Goal: Task Accomplishment & Management: Manage account settings

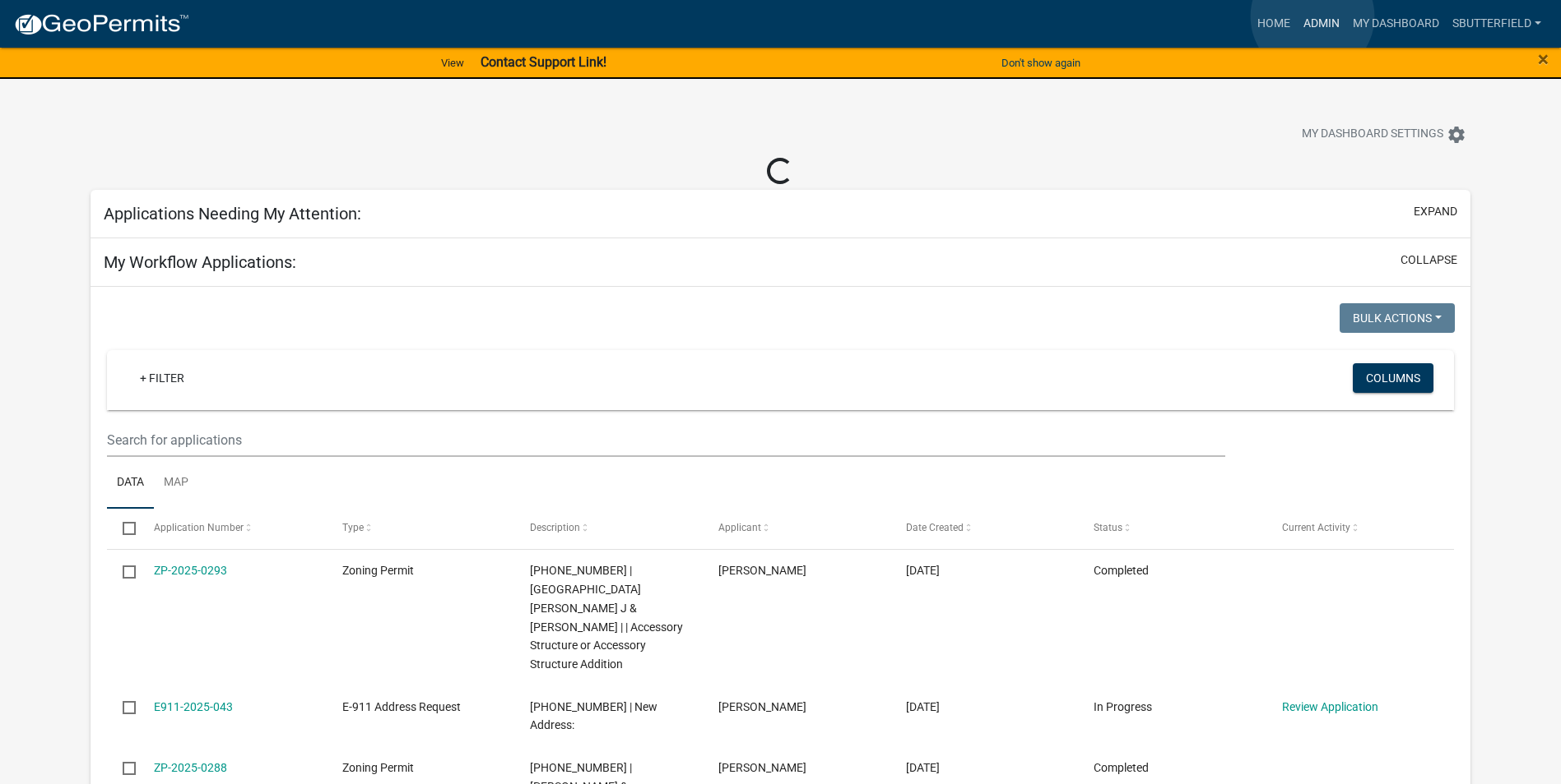
click at [1312, 16] on link "Admin" at bounding box center [1320, 24] width 49 height 31
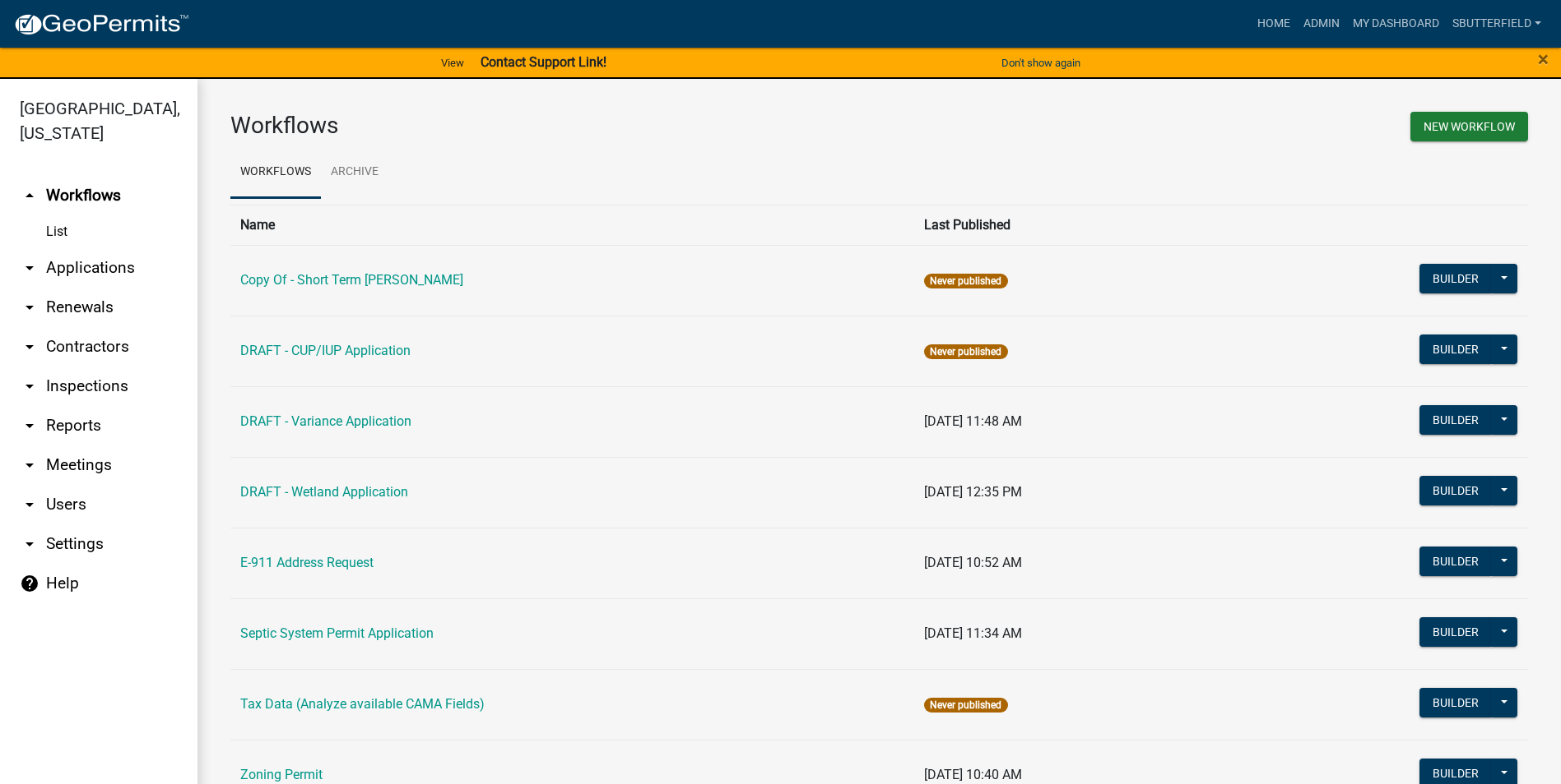
click at [40, 268] on link "arrow_drop_down Applications" at bounding box center [99, 267] width 197 height 40
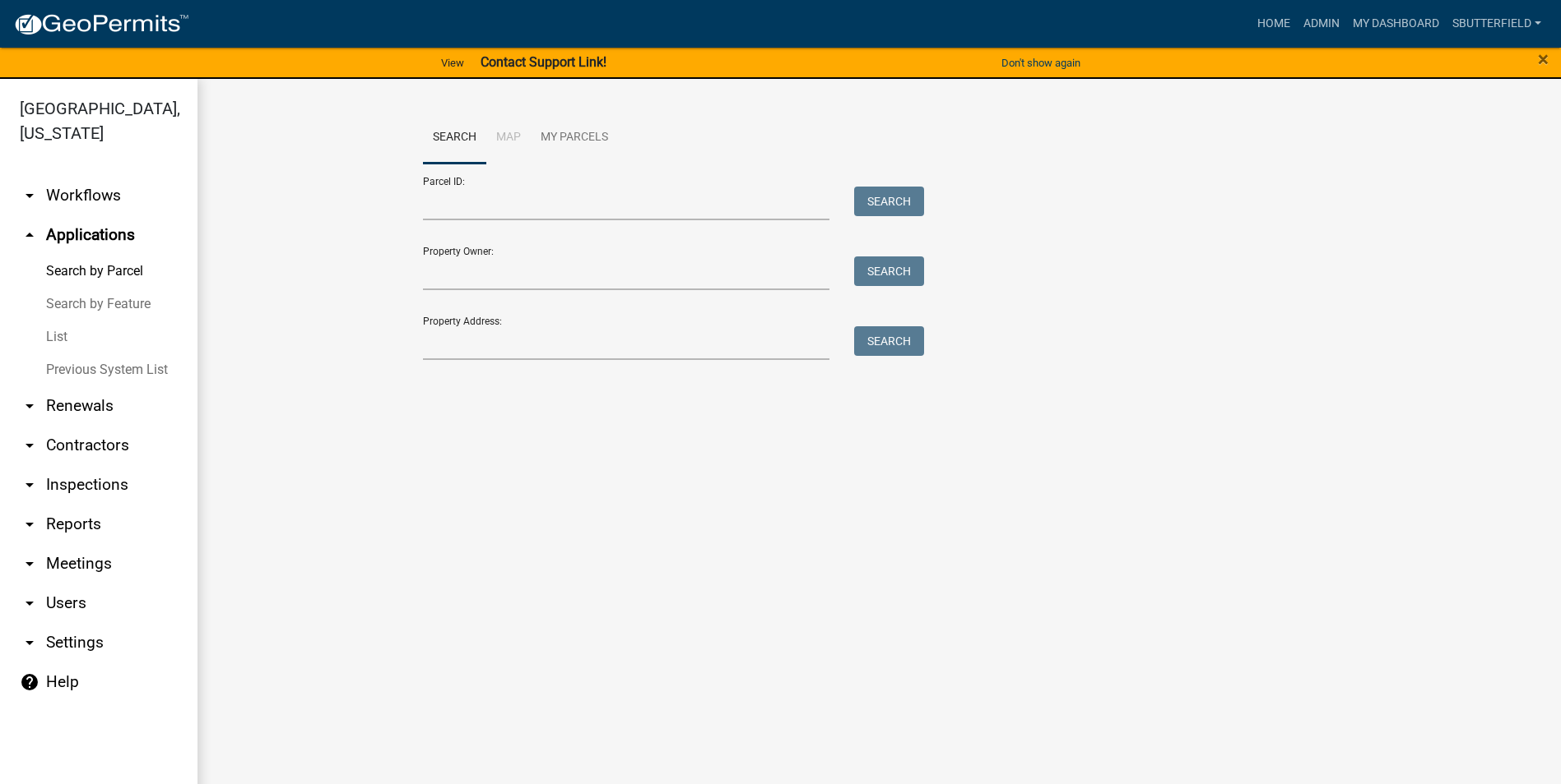
click at [70, 332] on link "List" at bounding box center [99, 337] width 197 height 33
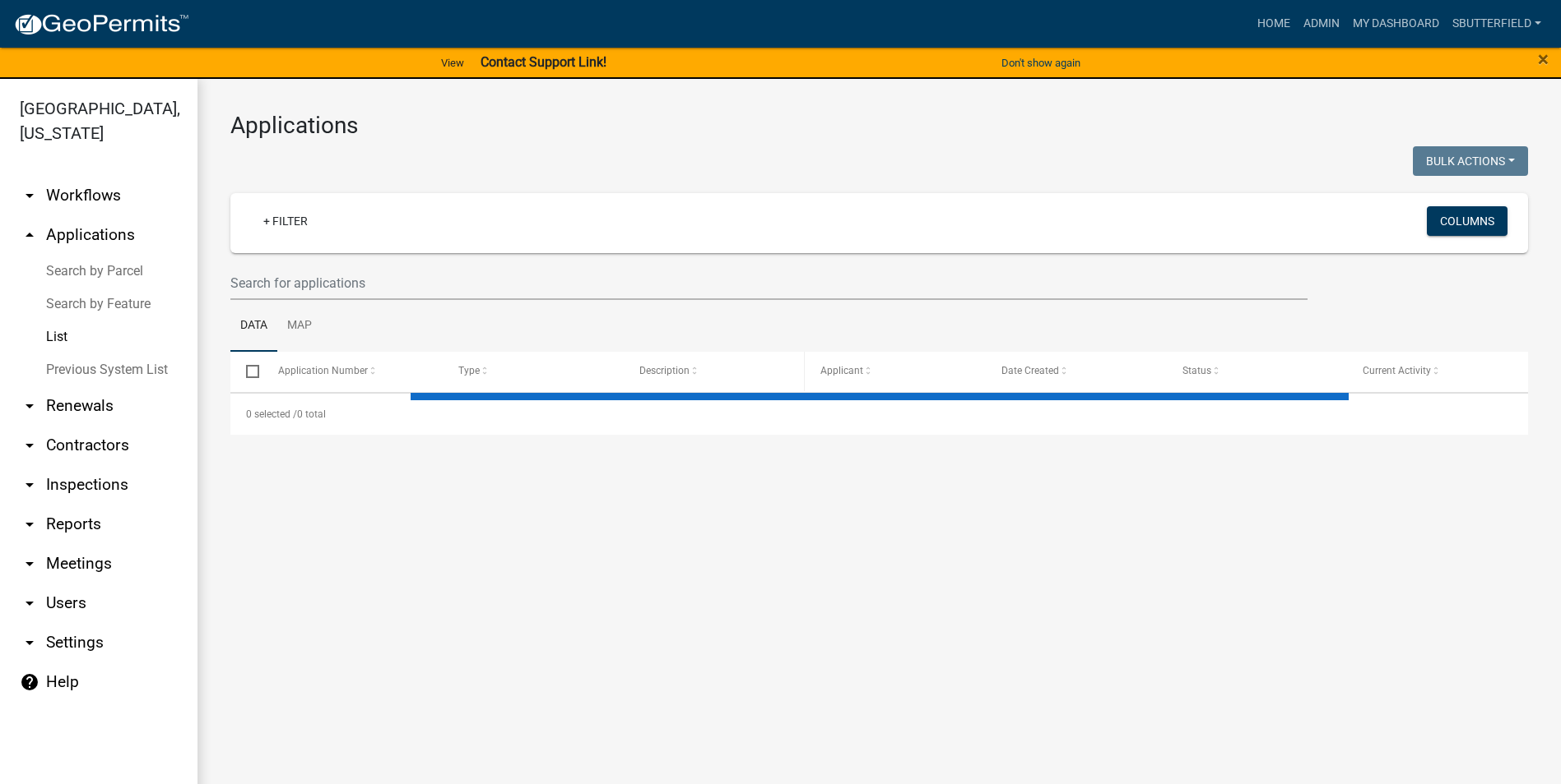
select select "1: 25"
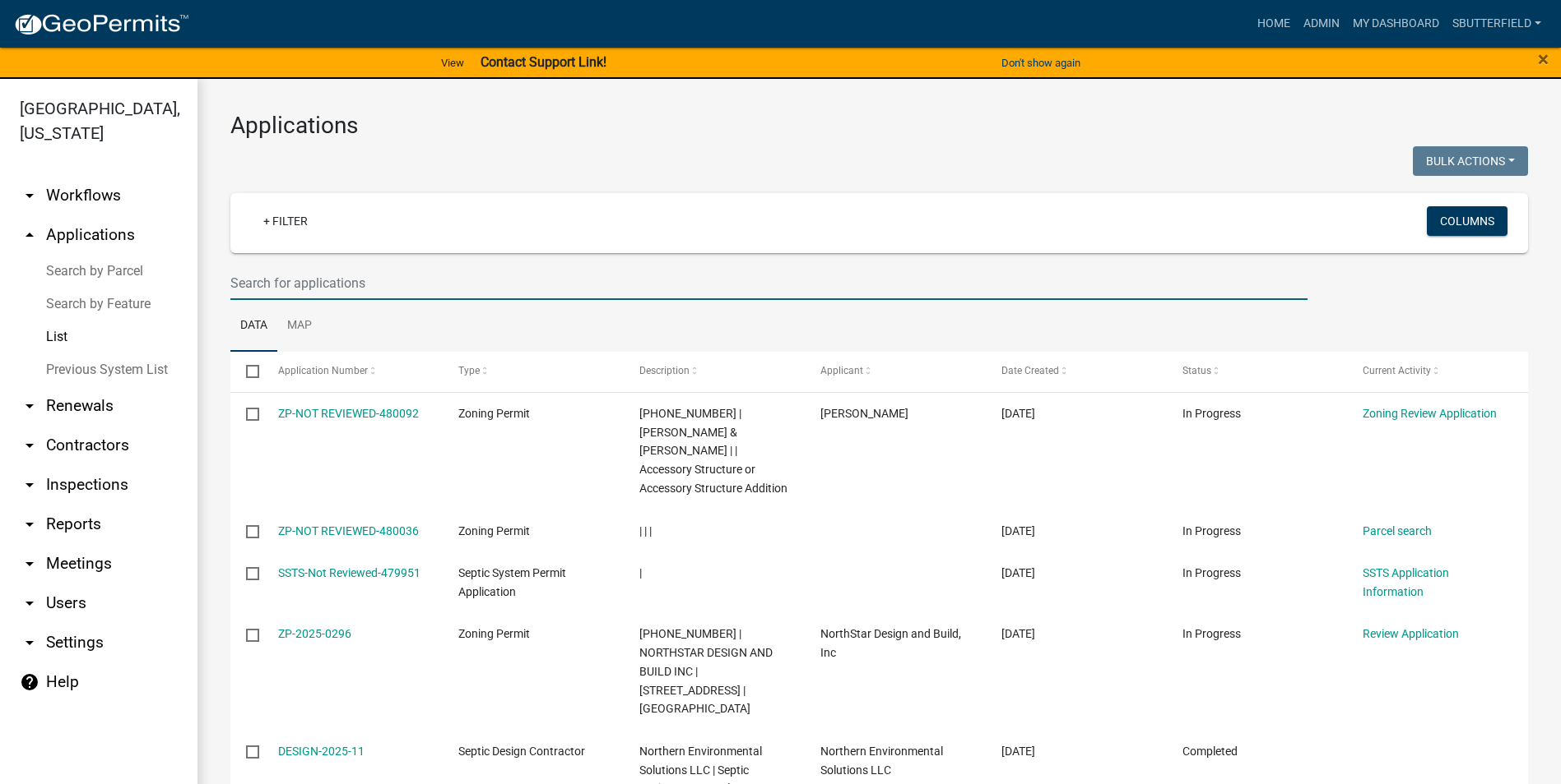
click at [329, 276] on input "text" at bounding box center [768, 283] width 1077 height 34
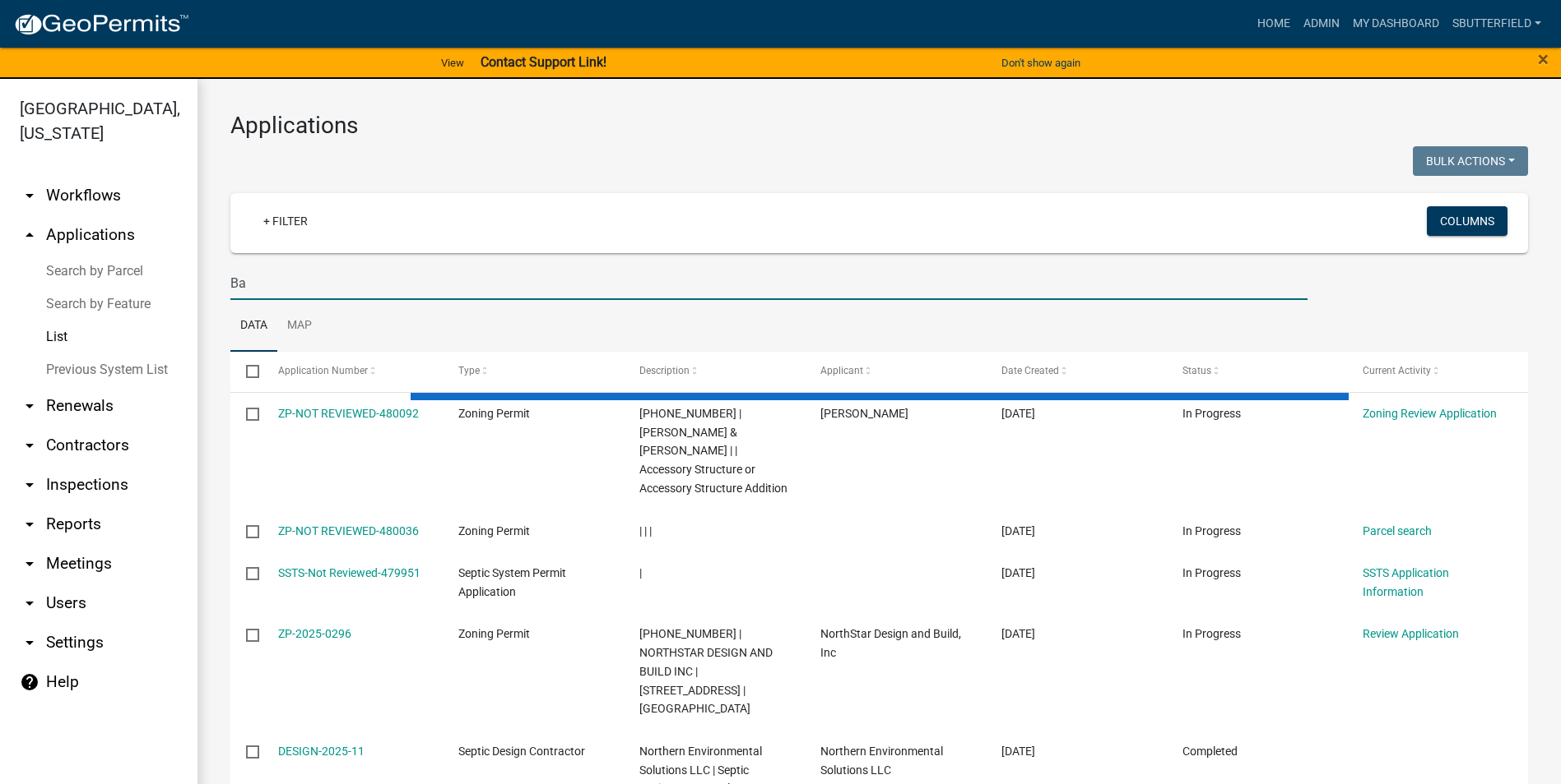
type input "B"
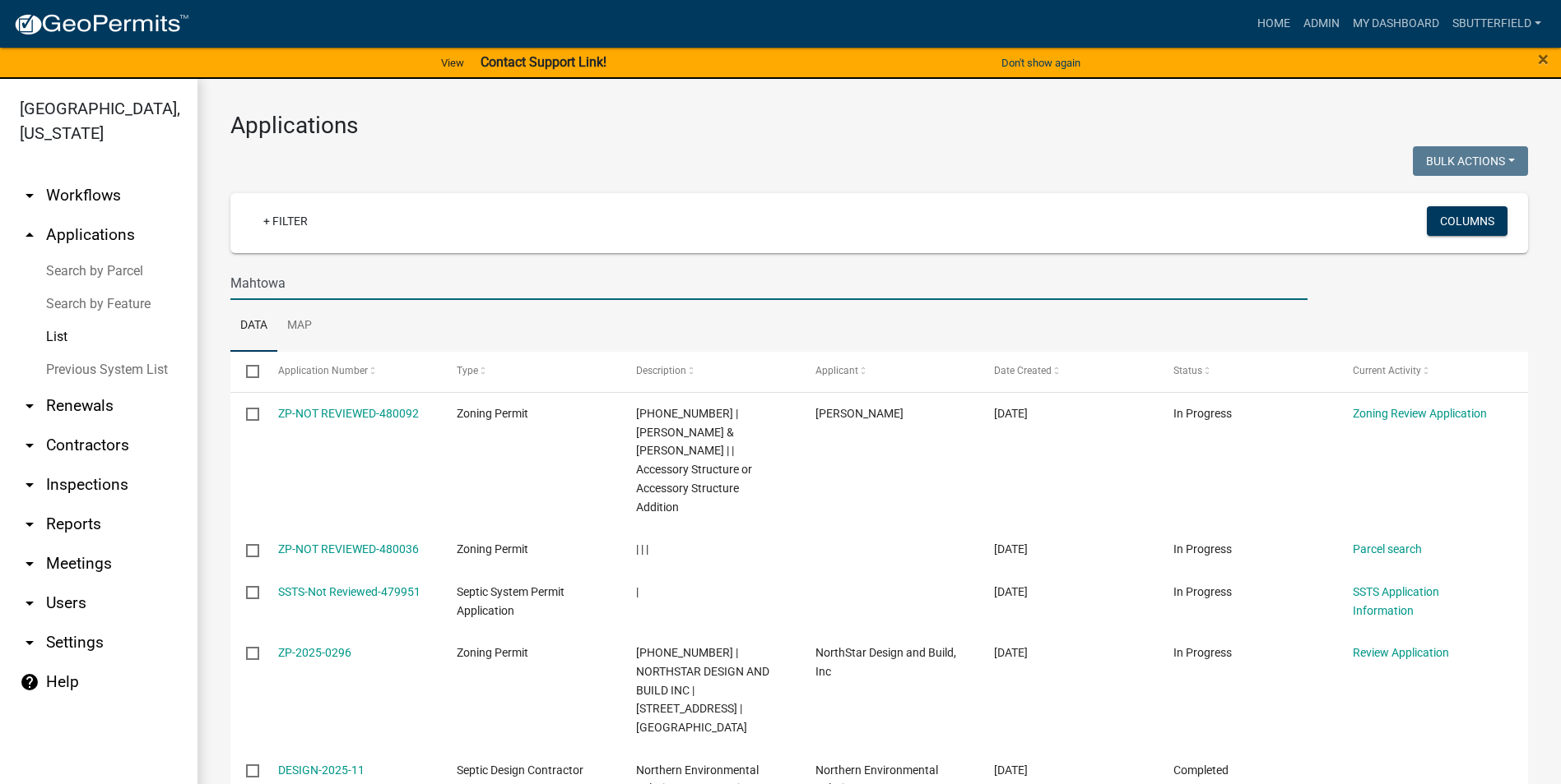
type input "Mahtowa"
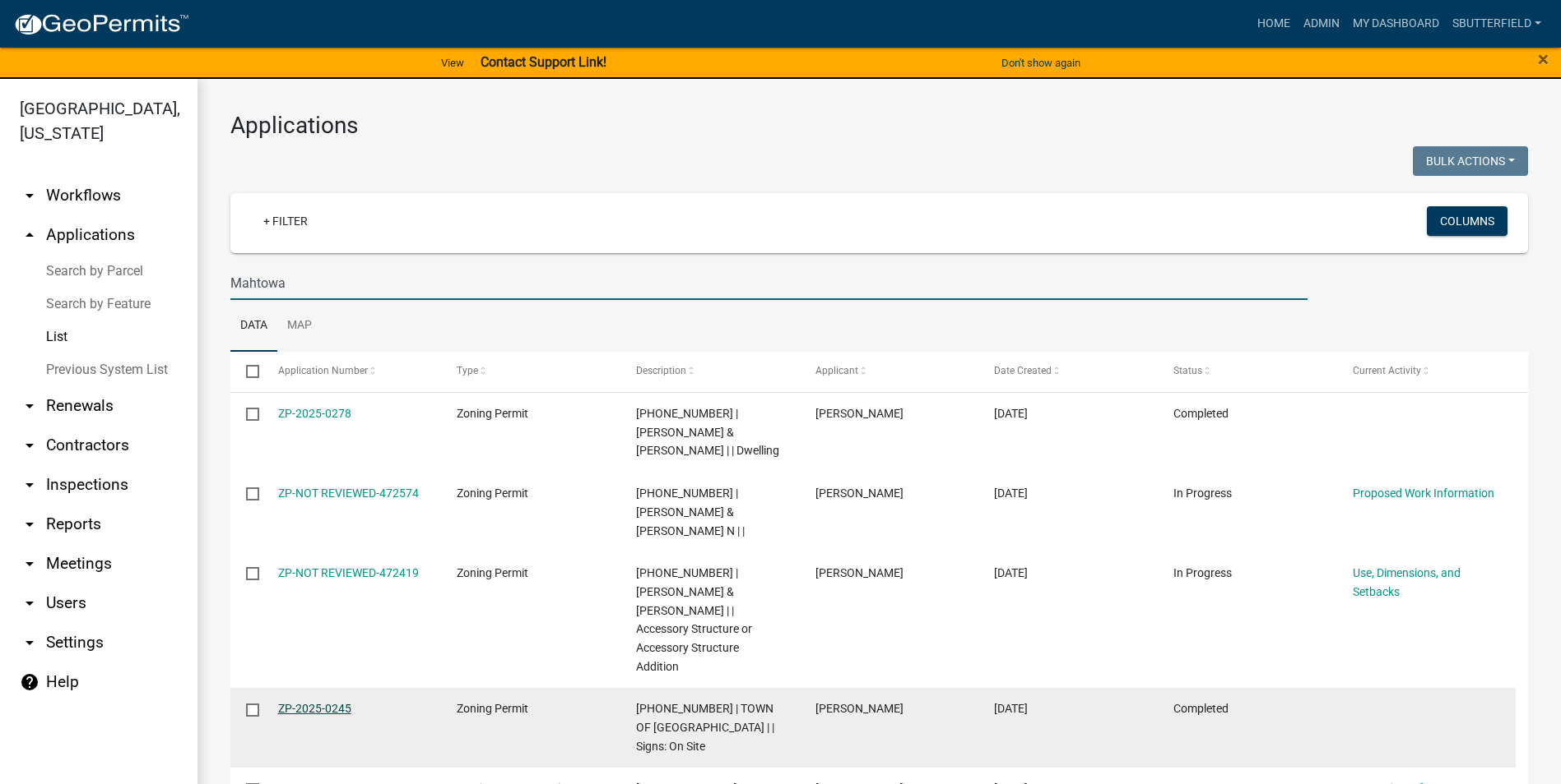
click at [321, 702] on link "ZP-2025-0245" at bounding box center [315, 709] width 73 height 14
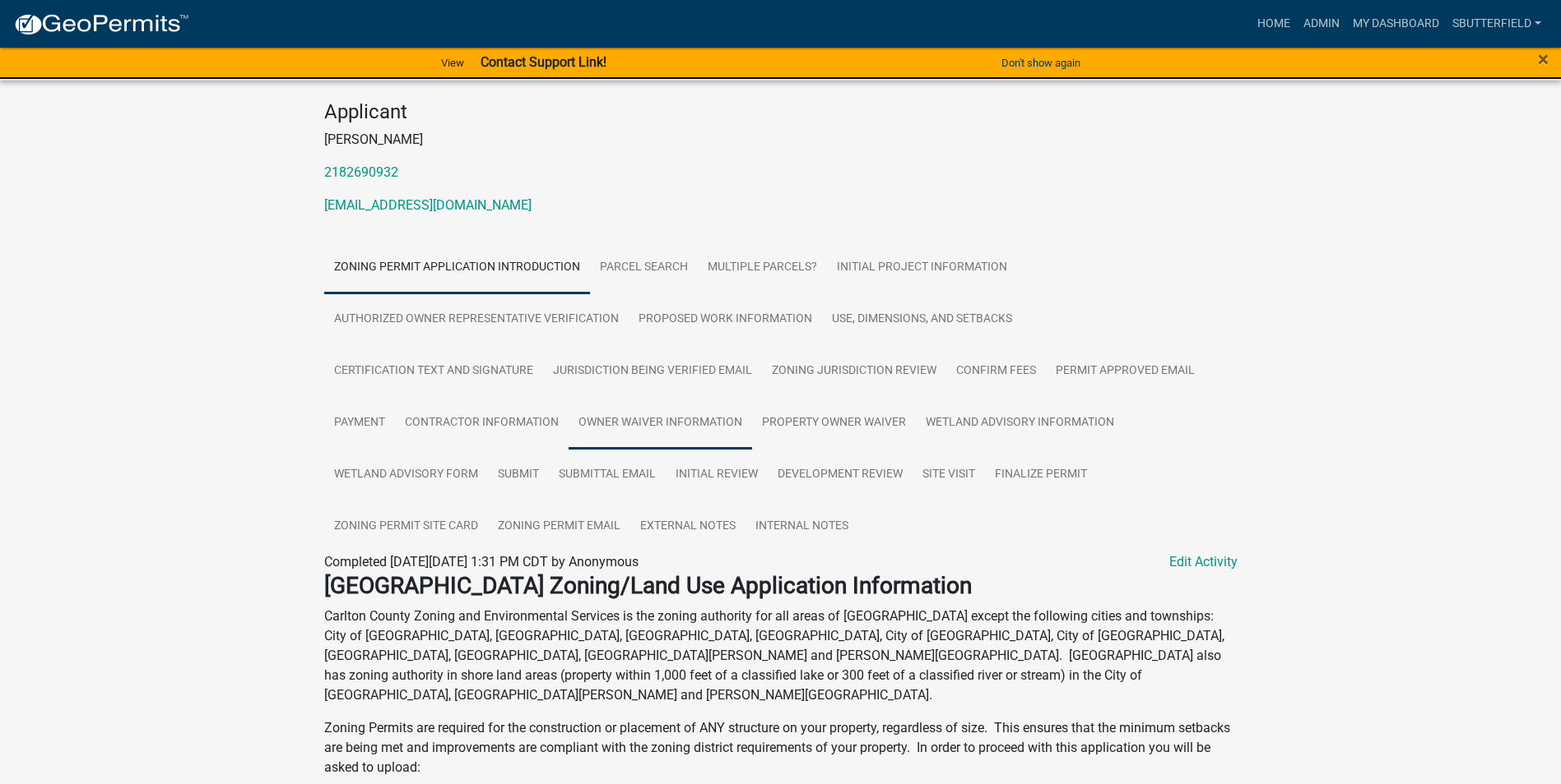
scroll to position [164, 0]
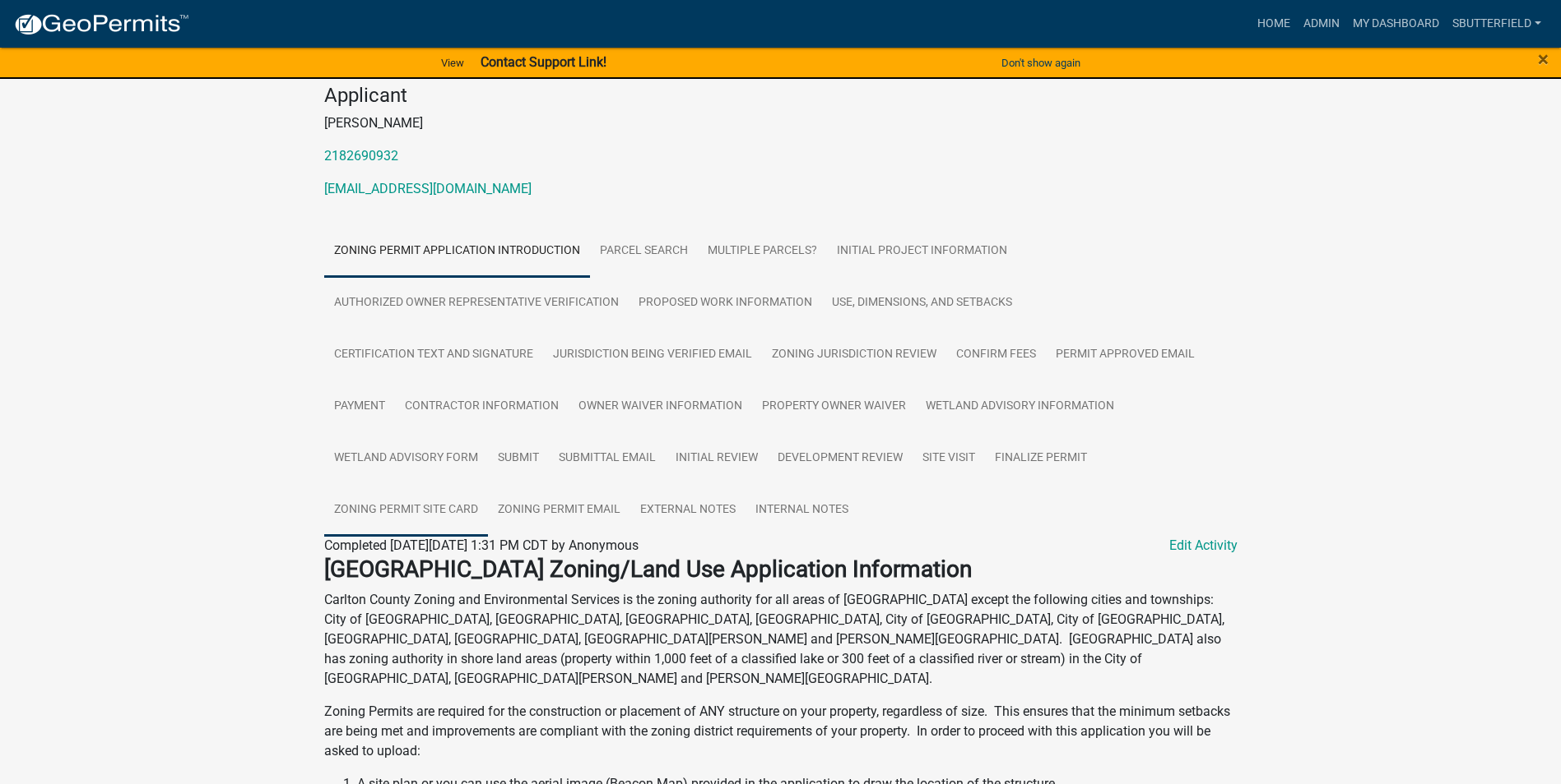
click at [420, 510] on link "Zoning Permit Site Card" at bounding box center [406, 511] width 163 height 53
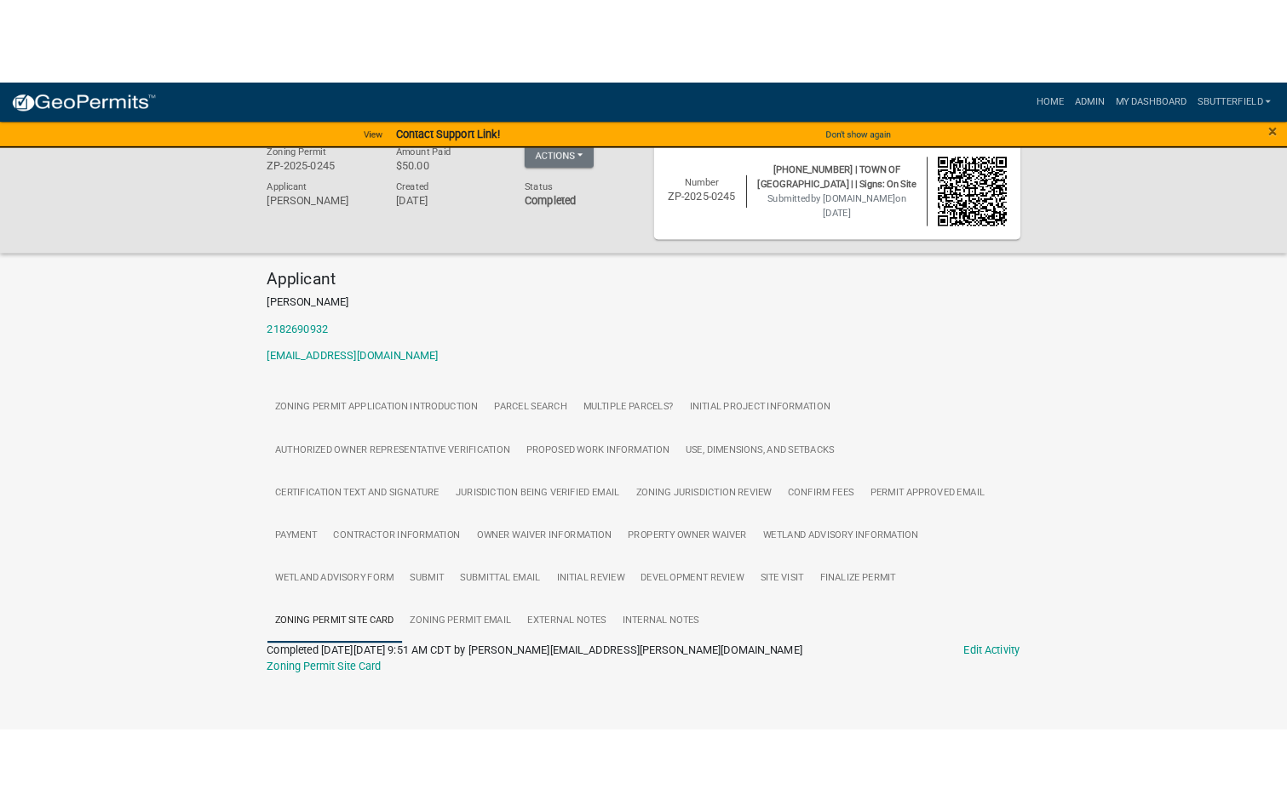
scroll to position [29, 0]
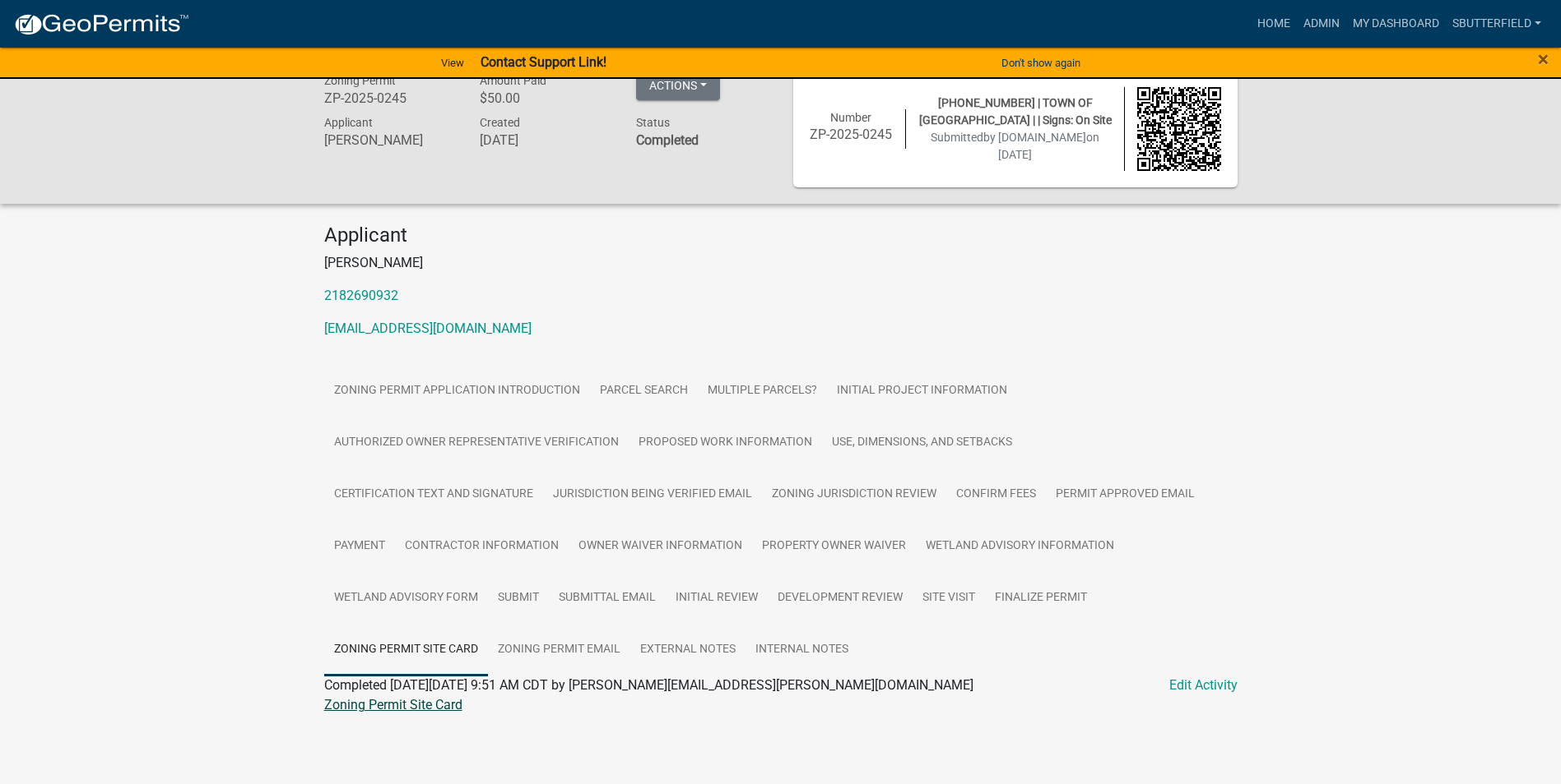
click at [403, 700] on link "Zoning Permit Site Card" at bounding box center [393, 705] width 138 height 15
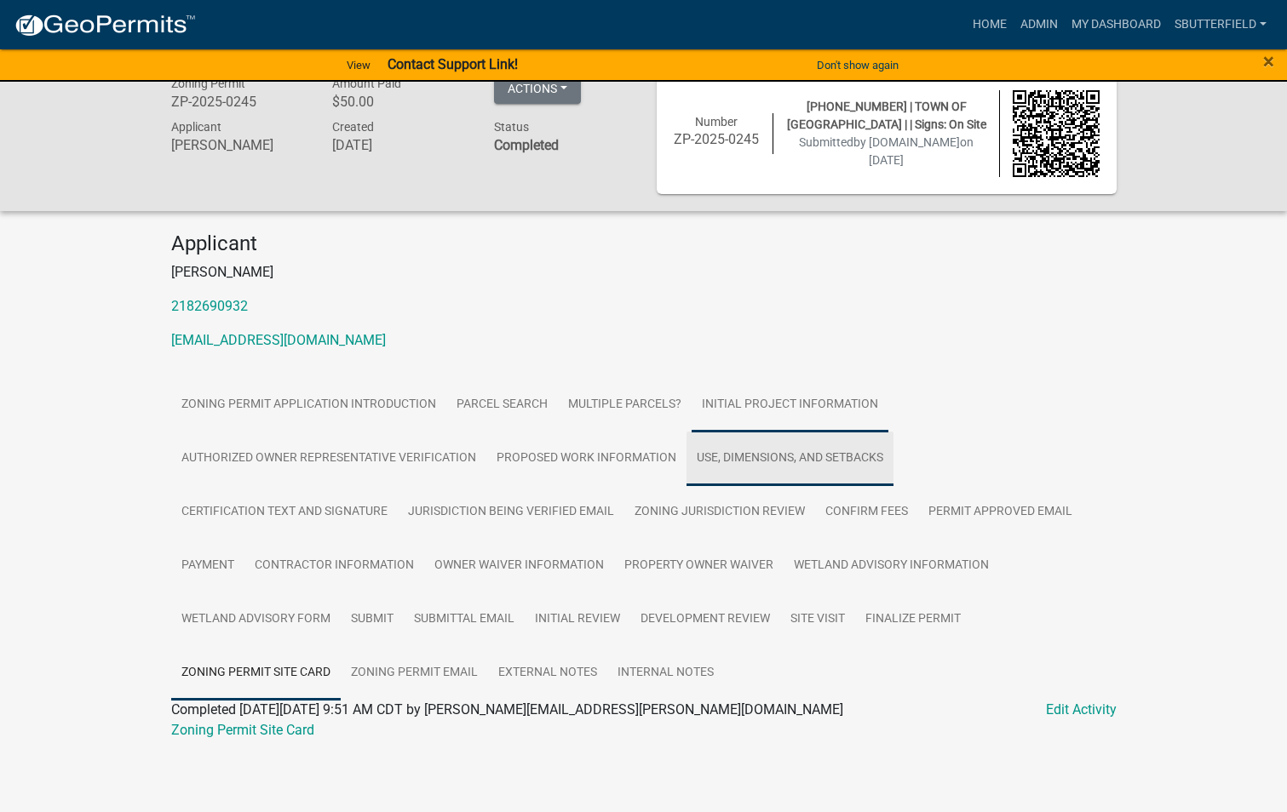
click at [724, 451] on link "Use, Dimensions, and Setbacks" at bounding box center [789, 459] width 207 height 55
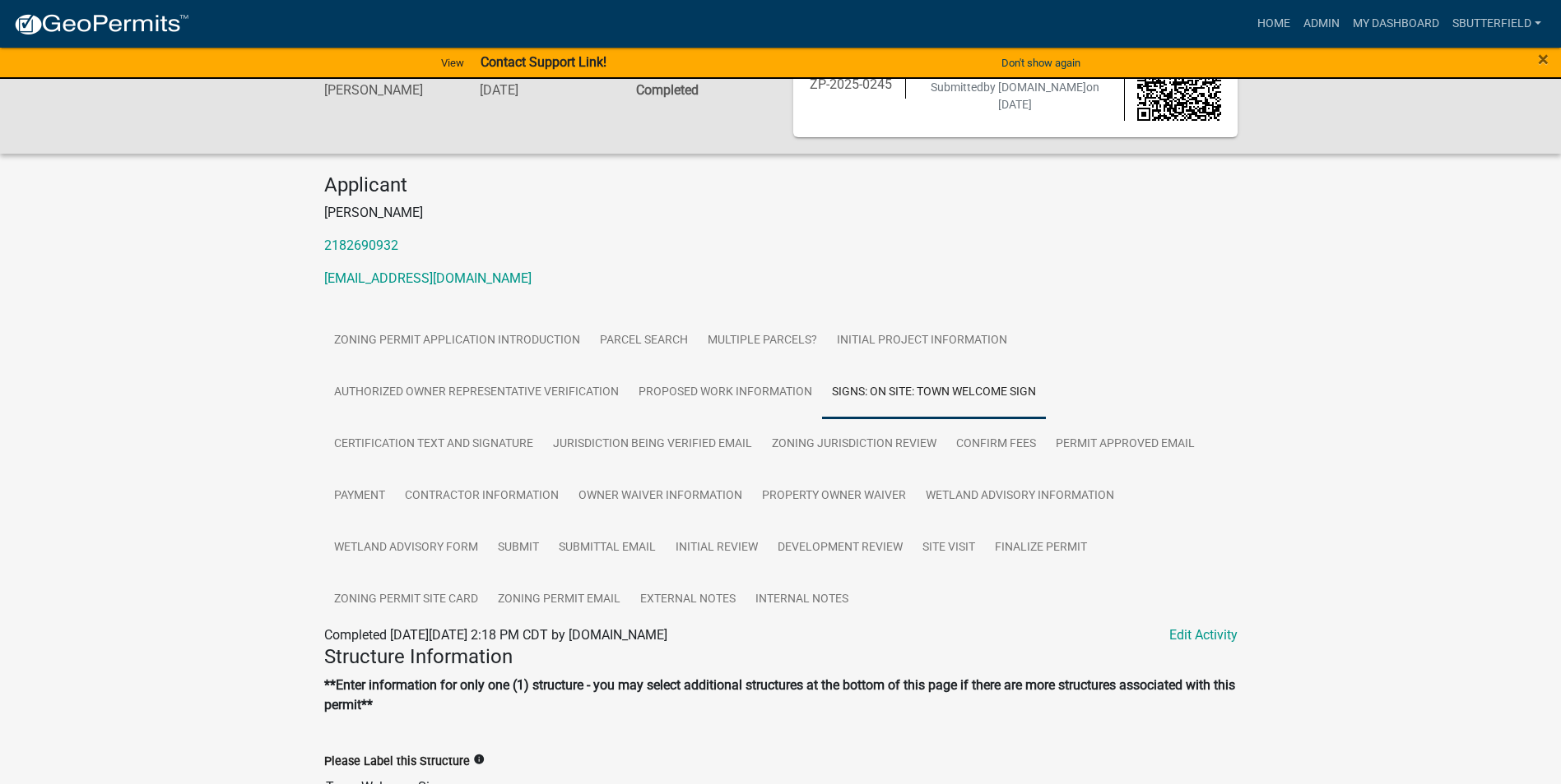
scroll to position [0, 0]
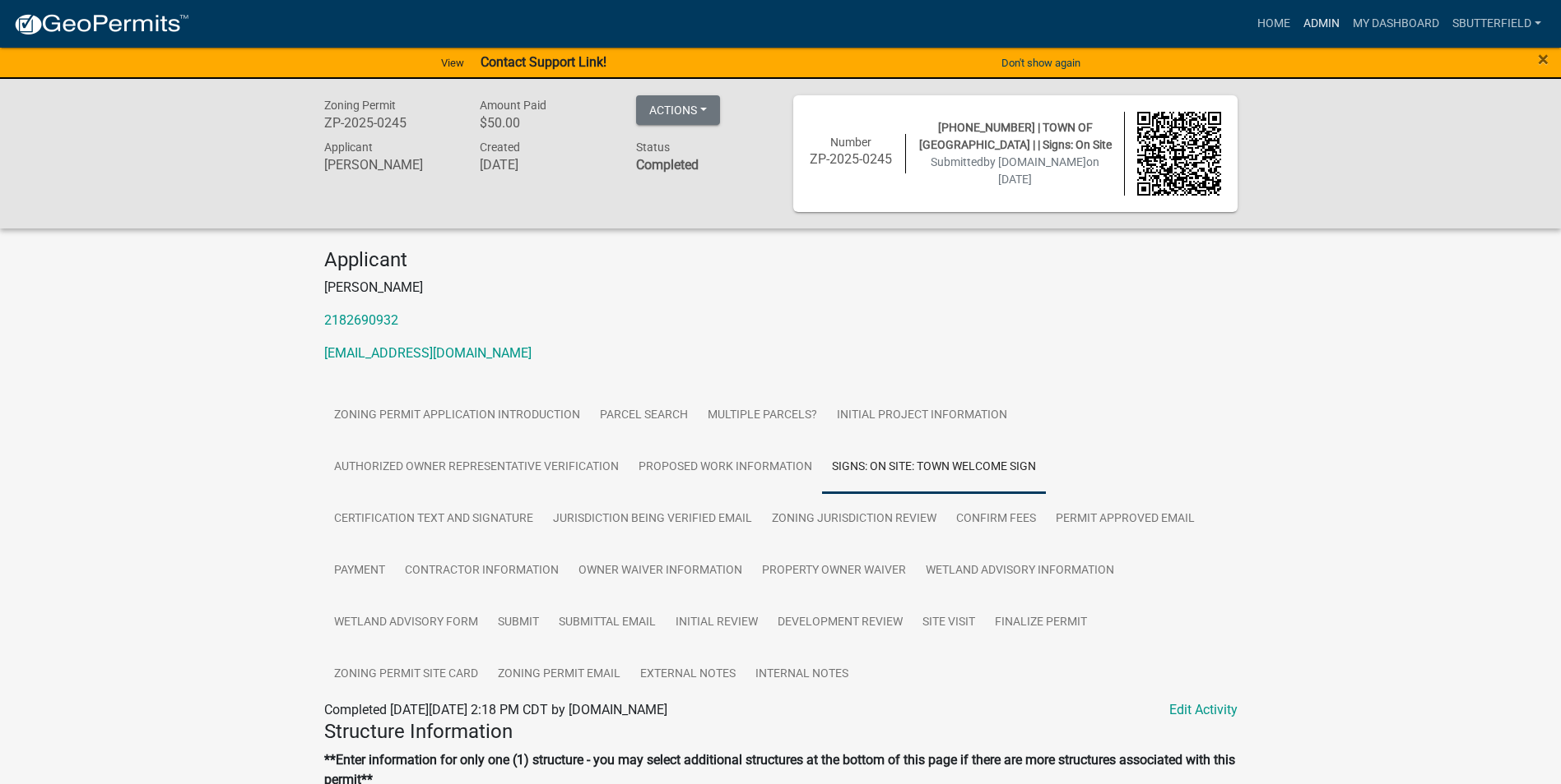
click at [1329, 22] on link "Admin" at bounding box center [1320, 24] width 49 height 31
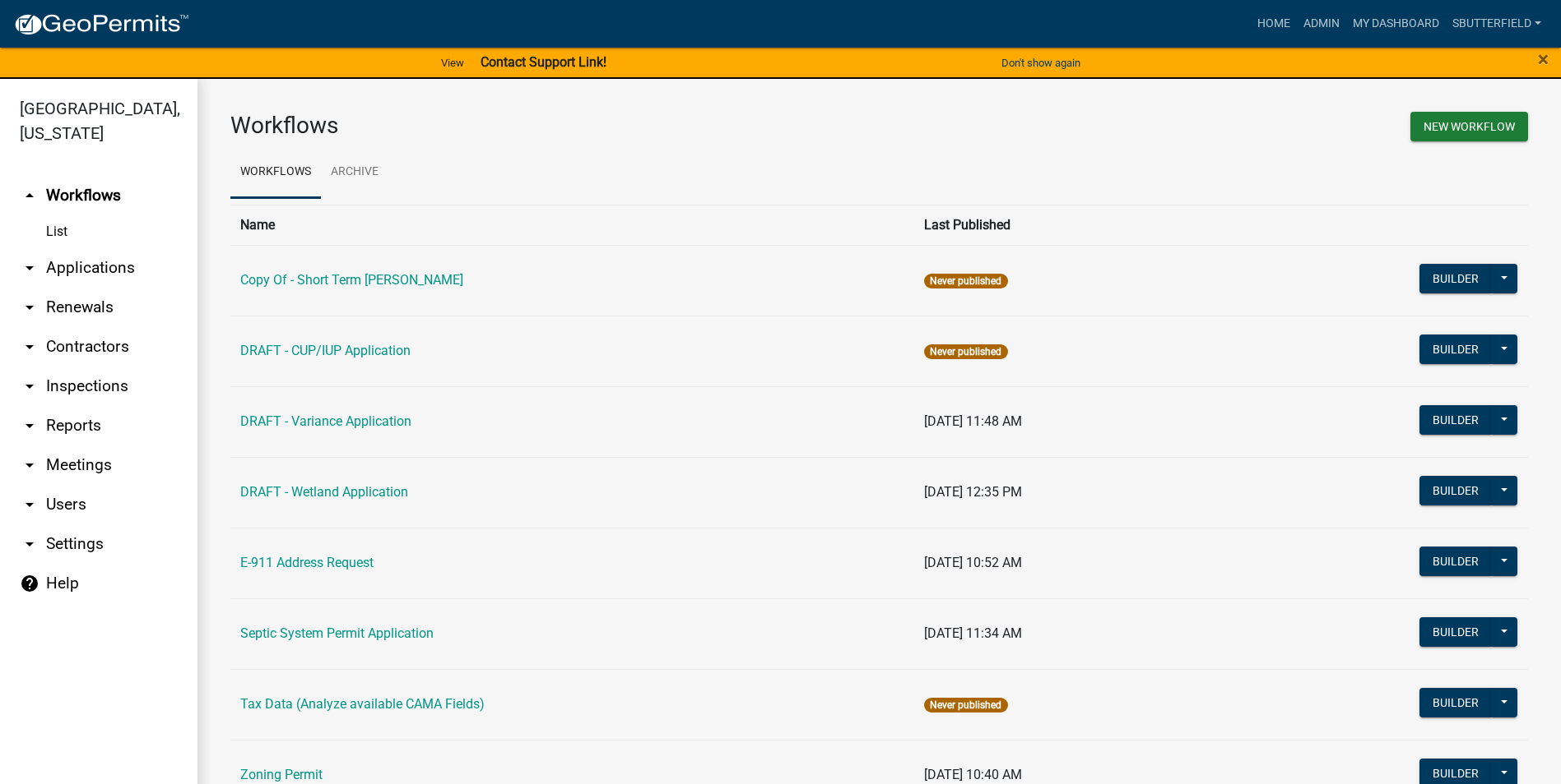
click at [113, 264] on link "arrow_drop_down Applications" at bounding box center [99, 267] width 197 height 40
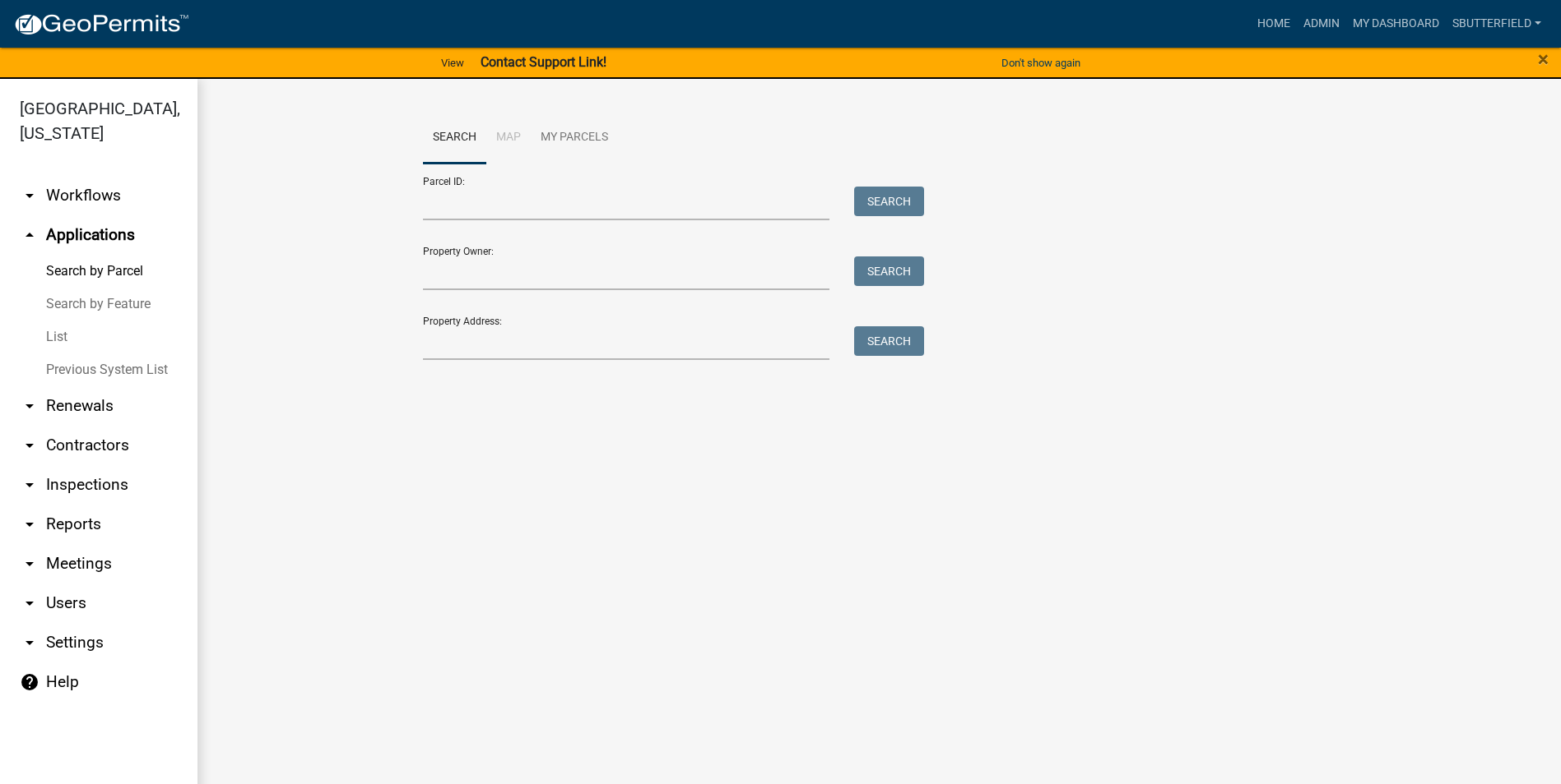
click at [53, 338] on link "List" at bounding box center [99, 337] width 197 height 33
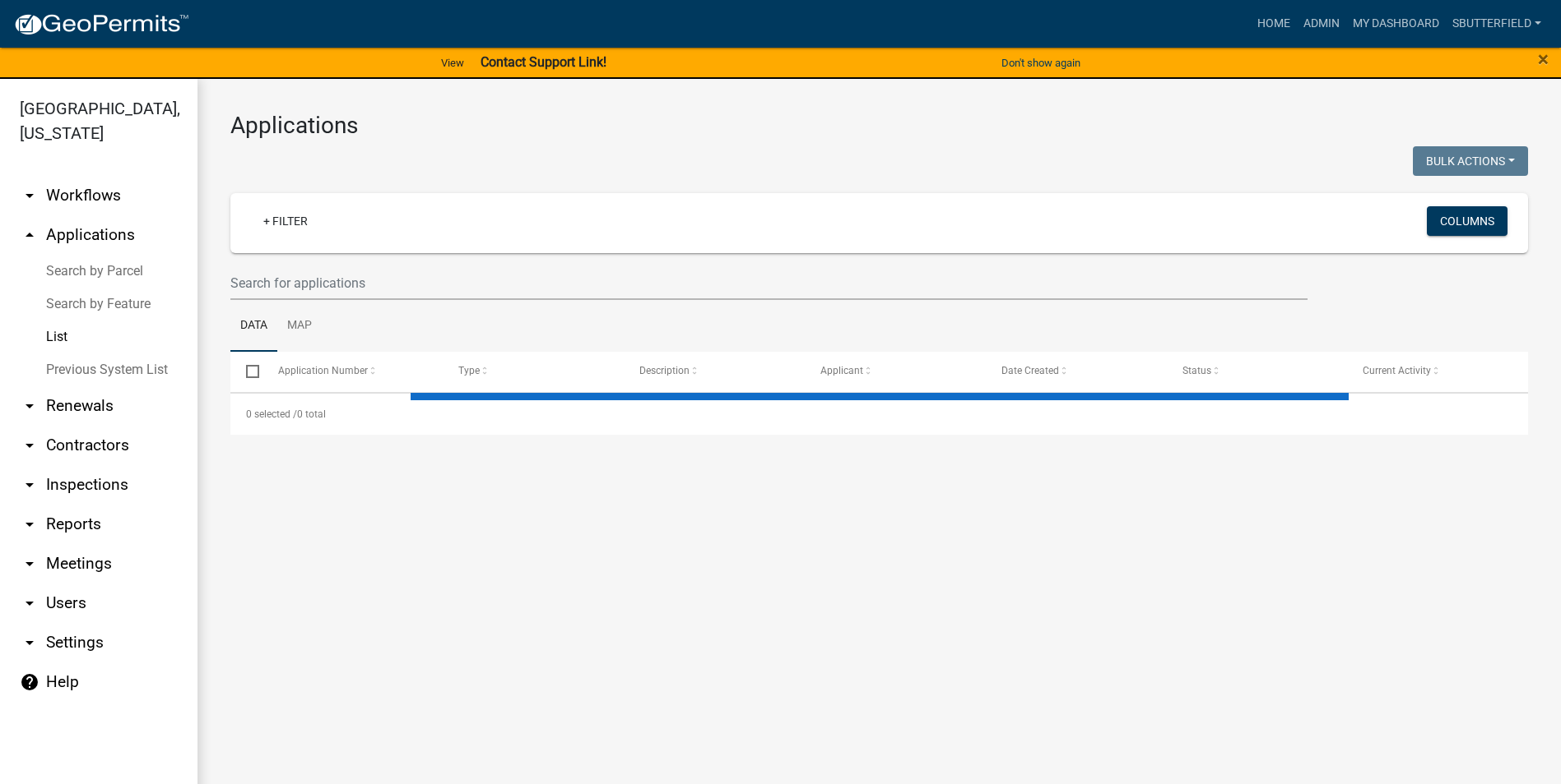
select select "1: 25"
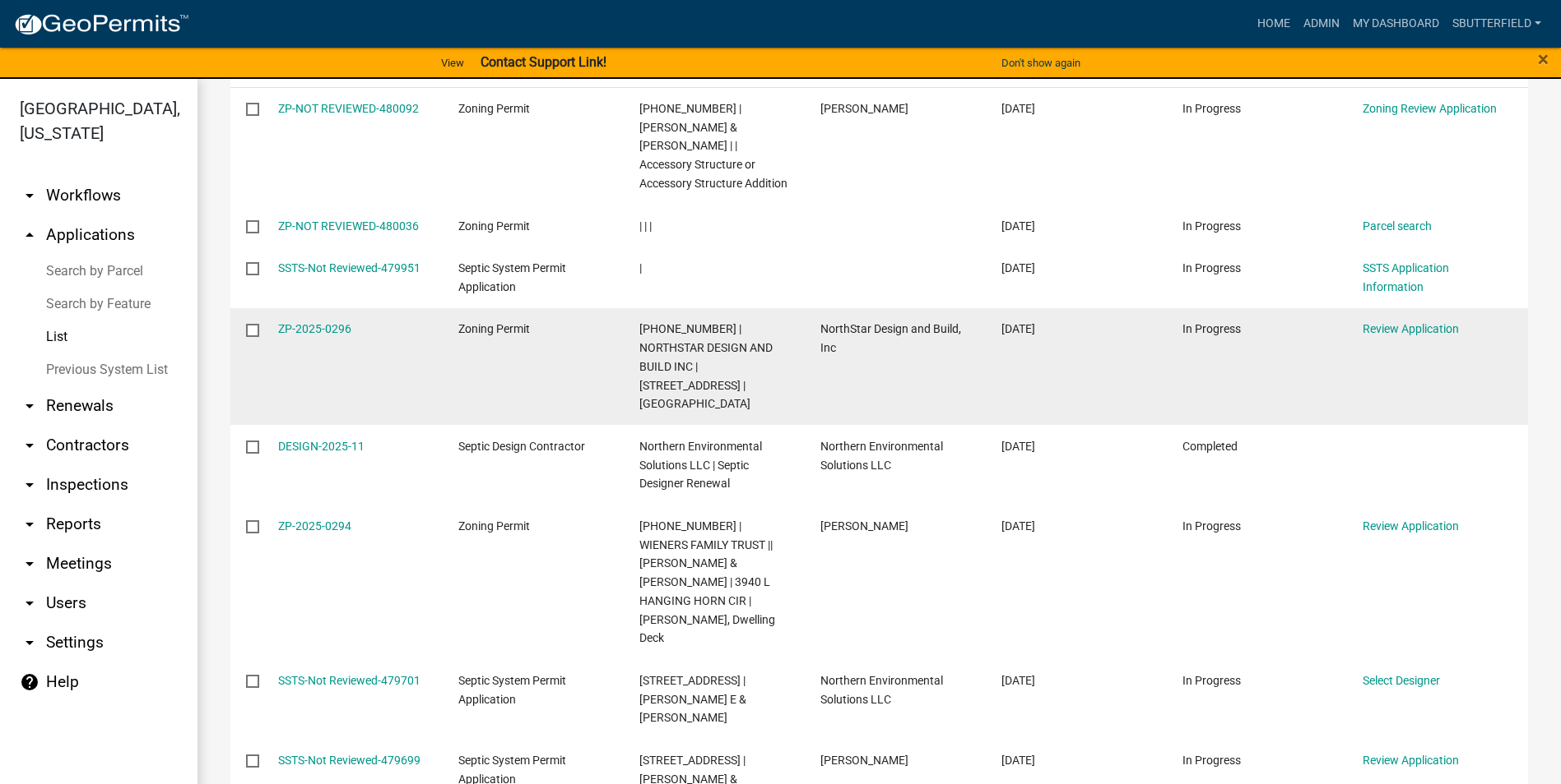
scroll to position [329, 0]
